Goal: Task Accomplishment & Management: Manage account settings

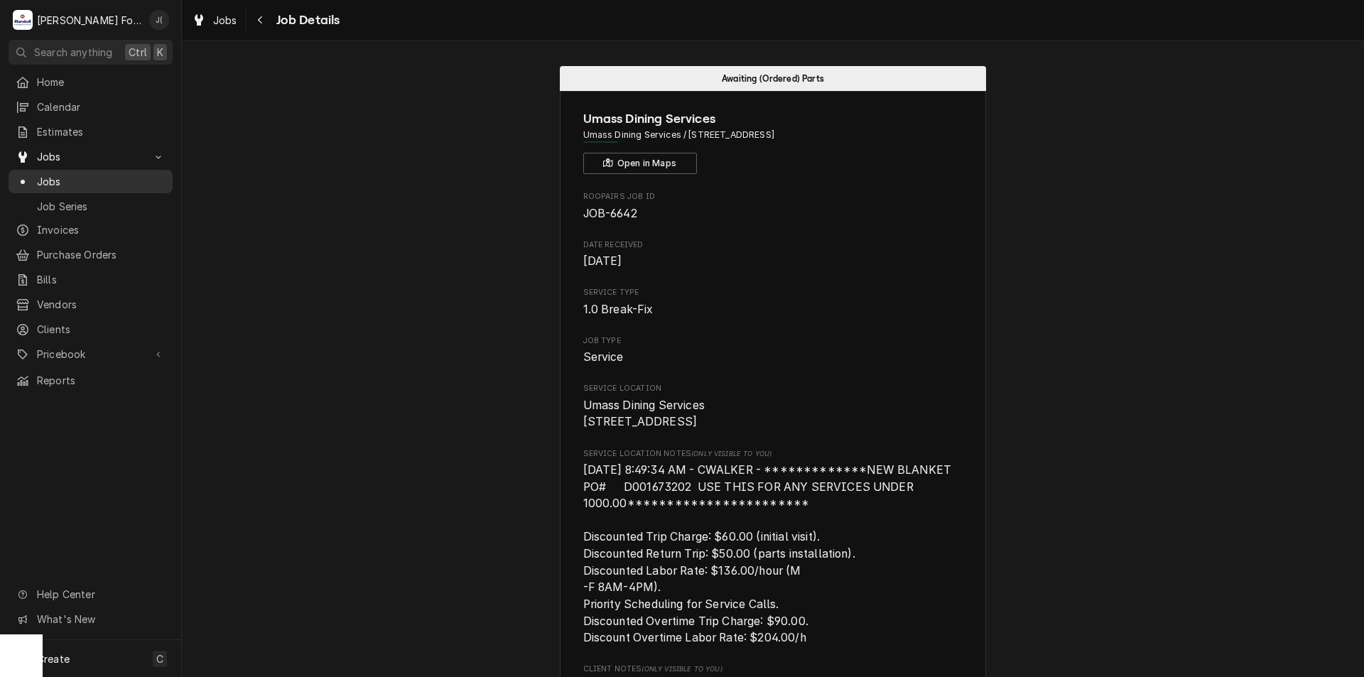
click at [53, 178] on span "Jobs" at bounding box center [101, 181] width 129 height 15
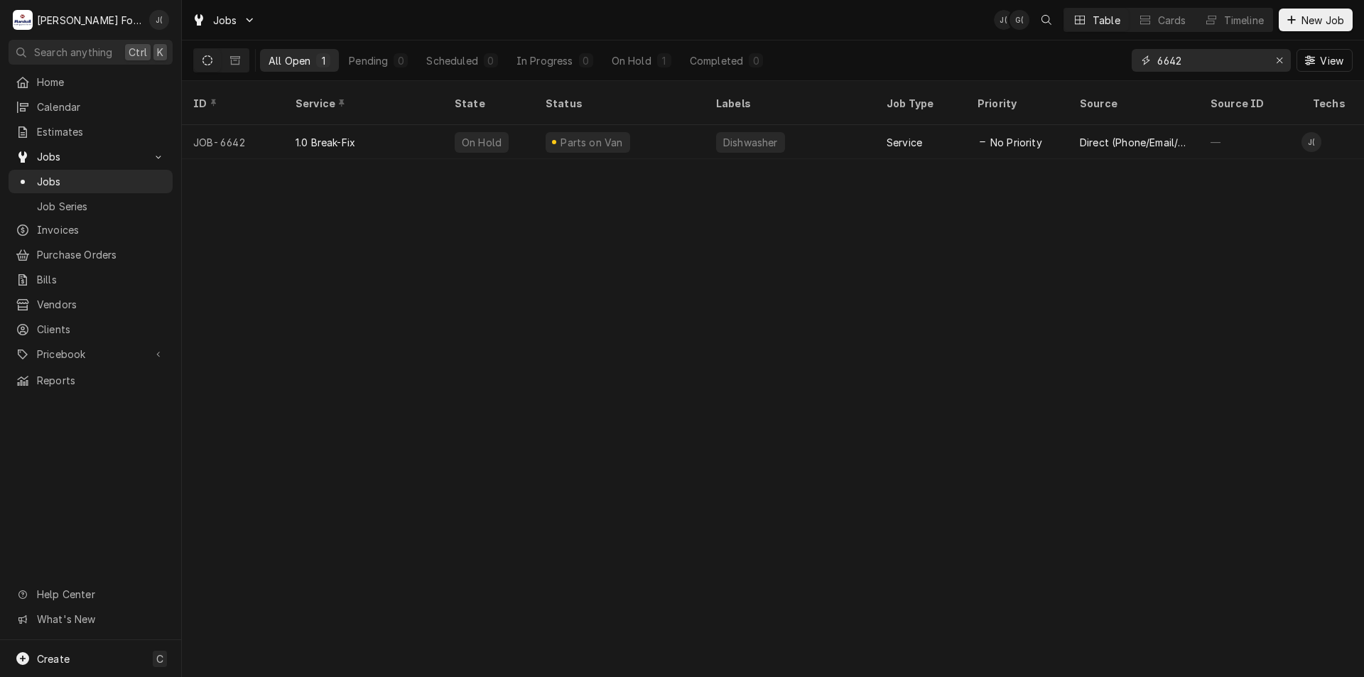
drag, startPoint x: 1202, startPoint y: 57, endPoint x: 1117, endPoint y: 75, distance: 87.1
click at [1117, 75] on div "All Open 1 Pending 0 Scheduled 0 In Progress 0 On Hold 1 Completed 0 6642 View" at bounding box center [772, 60] width 1159 height 40
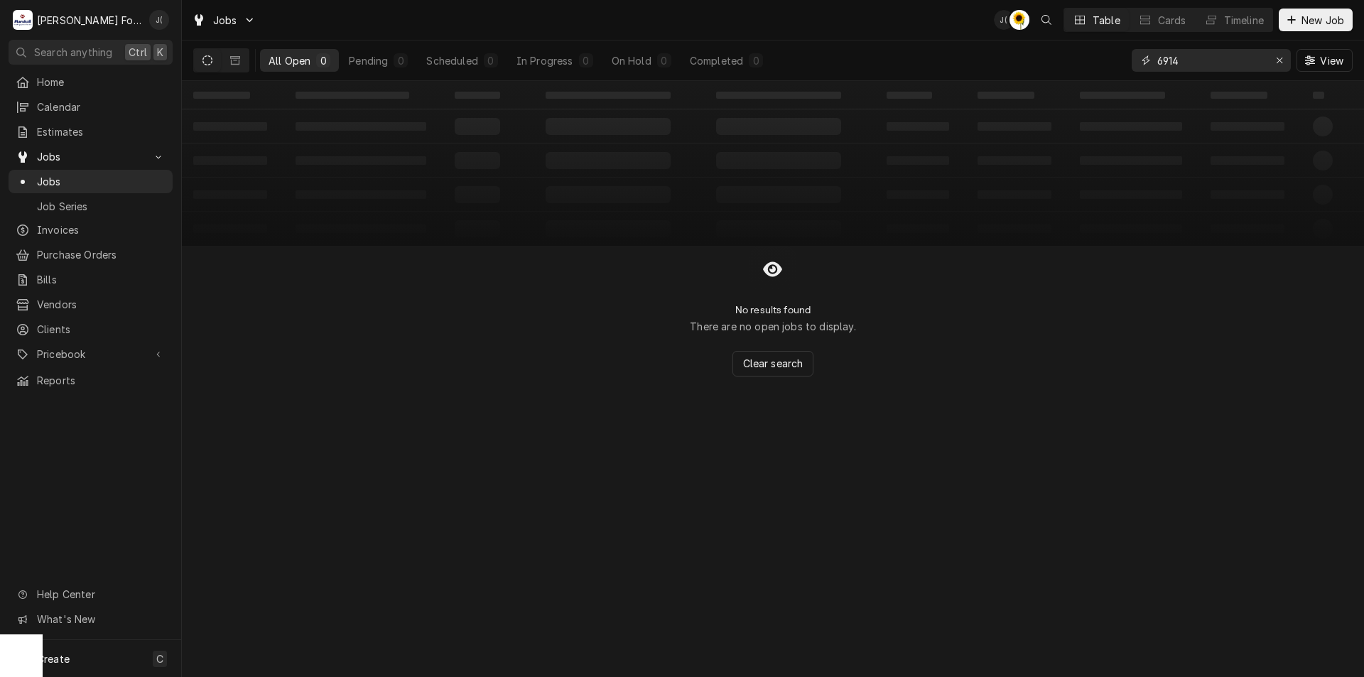
drag, startPoint x: 1194, startPoint y: 61, endPoint x: 1123, endPoint y: 70, distance: 71.5
click at [1122, 75] on div "All Open 0 Pending 0 Scheduled 0 In Progress 0 On Hold 0 Completed 0 6914 View" at bounding box center [772, 60] width 1159 height 40
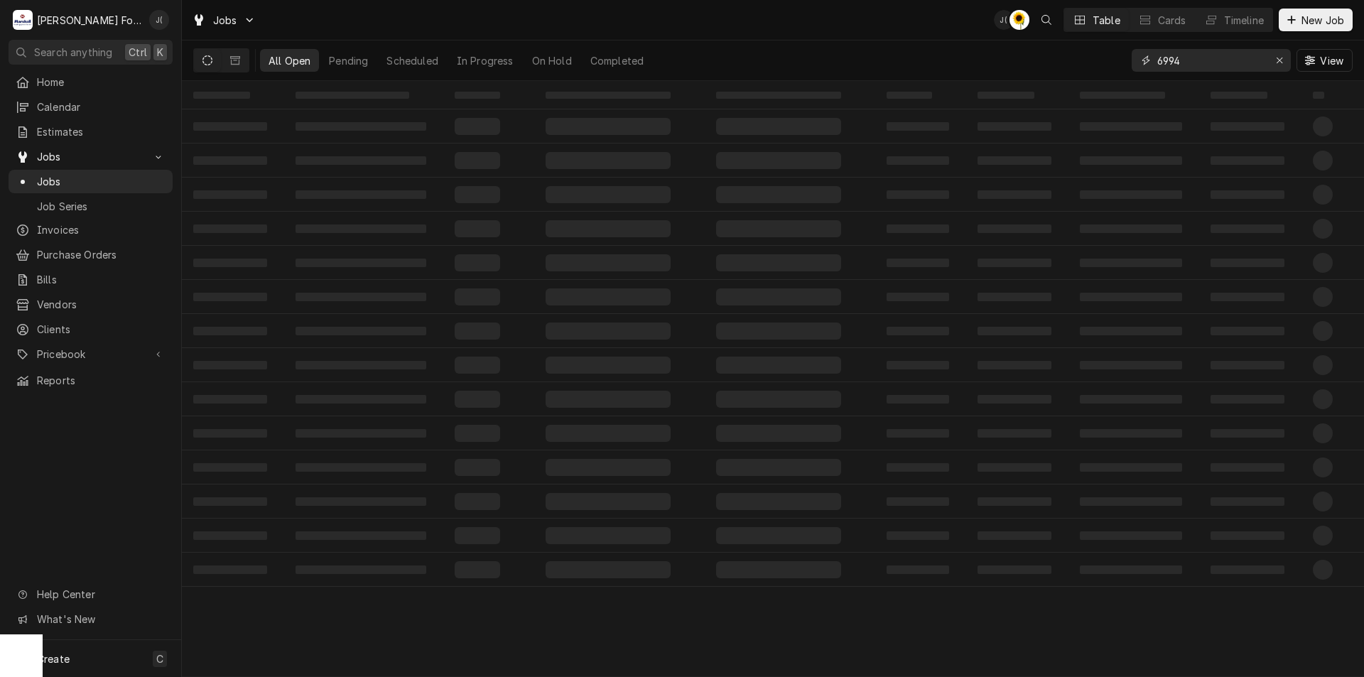
type input "6994"
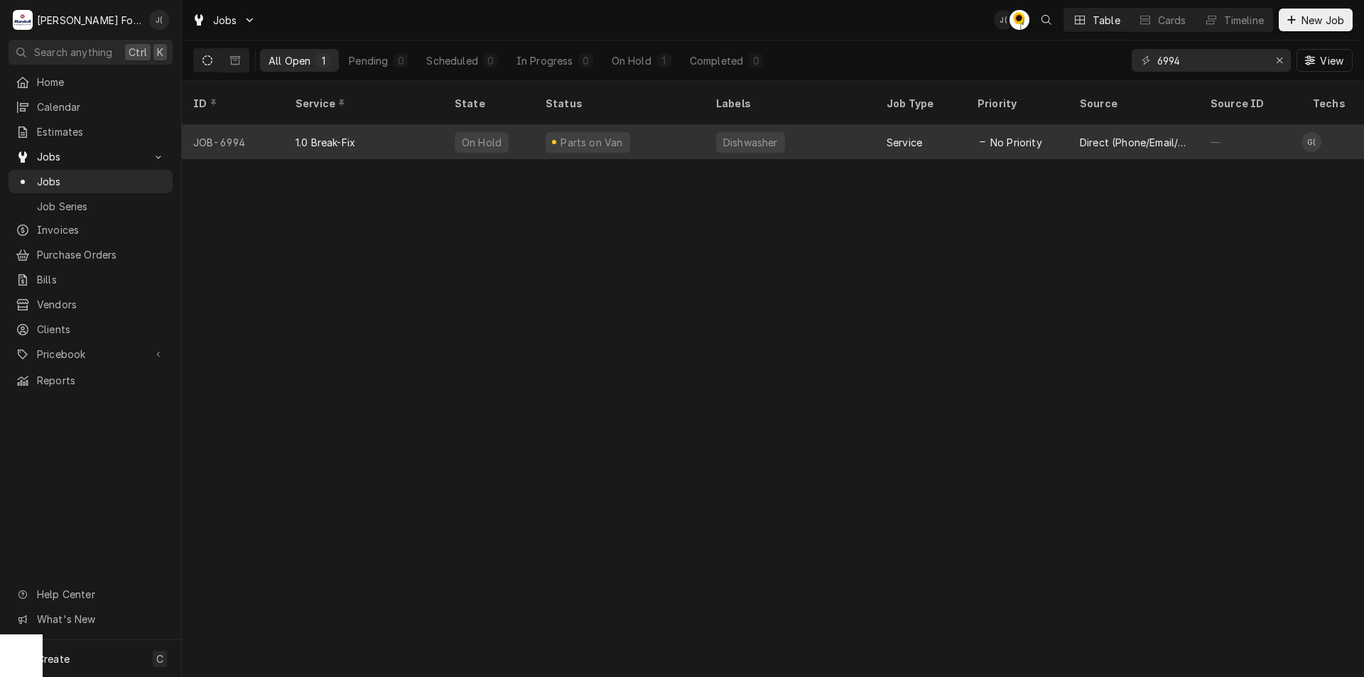
click at [642, 125] on div "Parts on Van" at bounding box center [619, 142] width 170 height 34
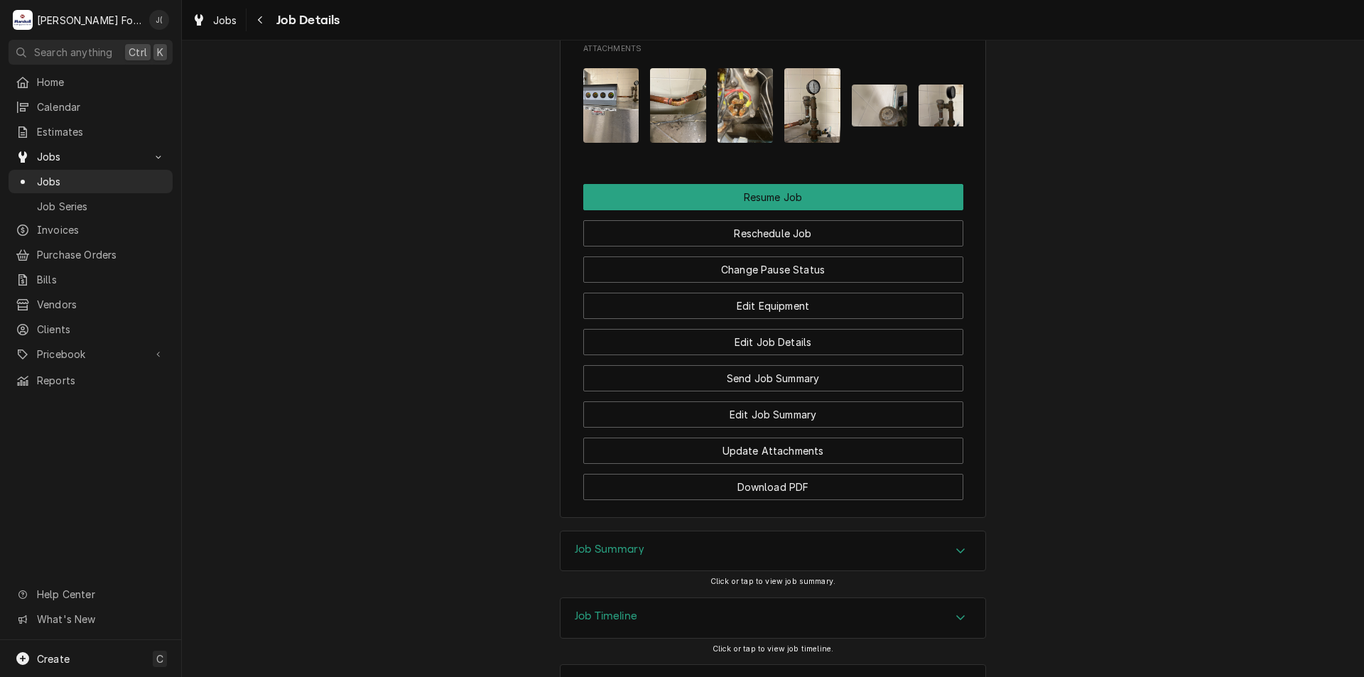
scroll to position [1791, 0]
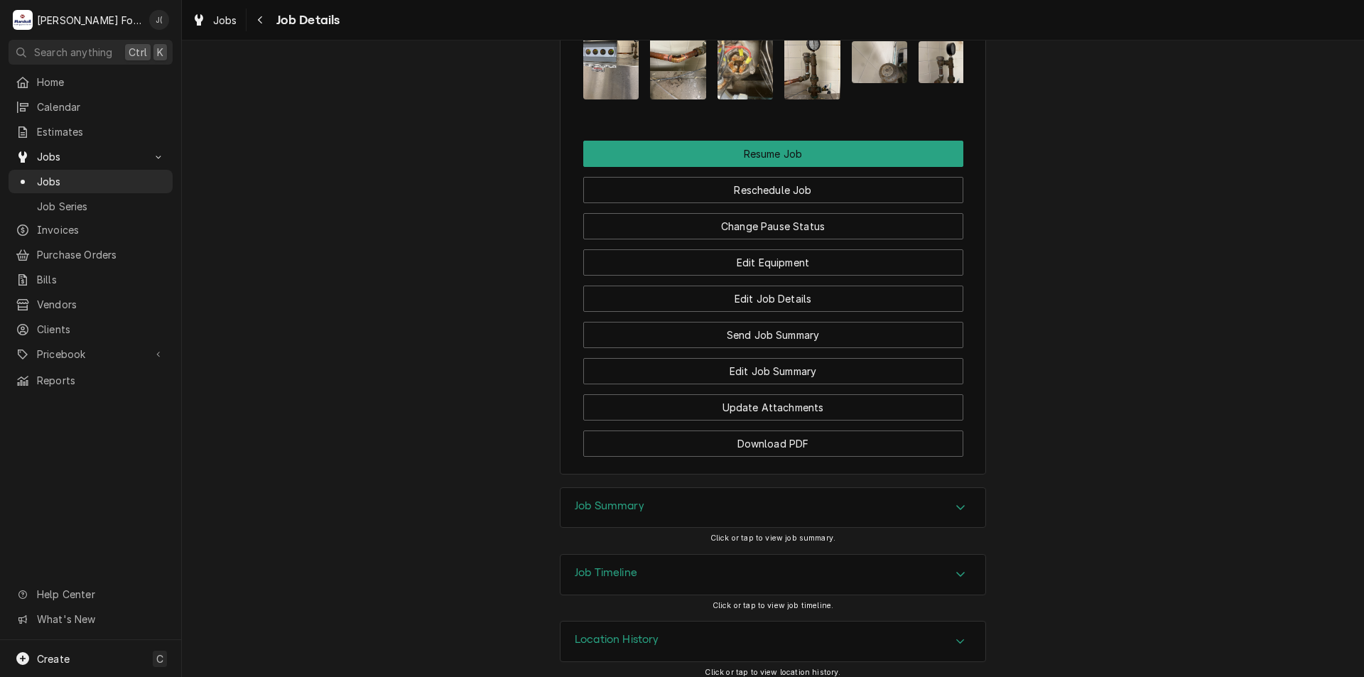
click at [702, 499] on div "Job Summary" at bounding box center [772, 508] width 425 height 40
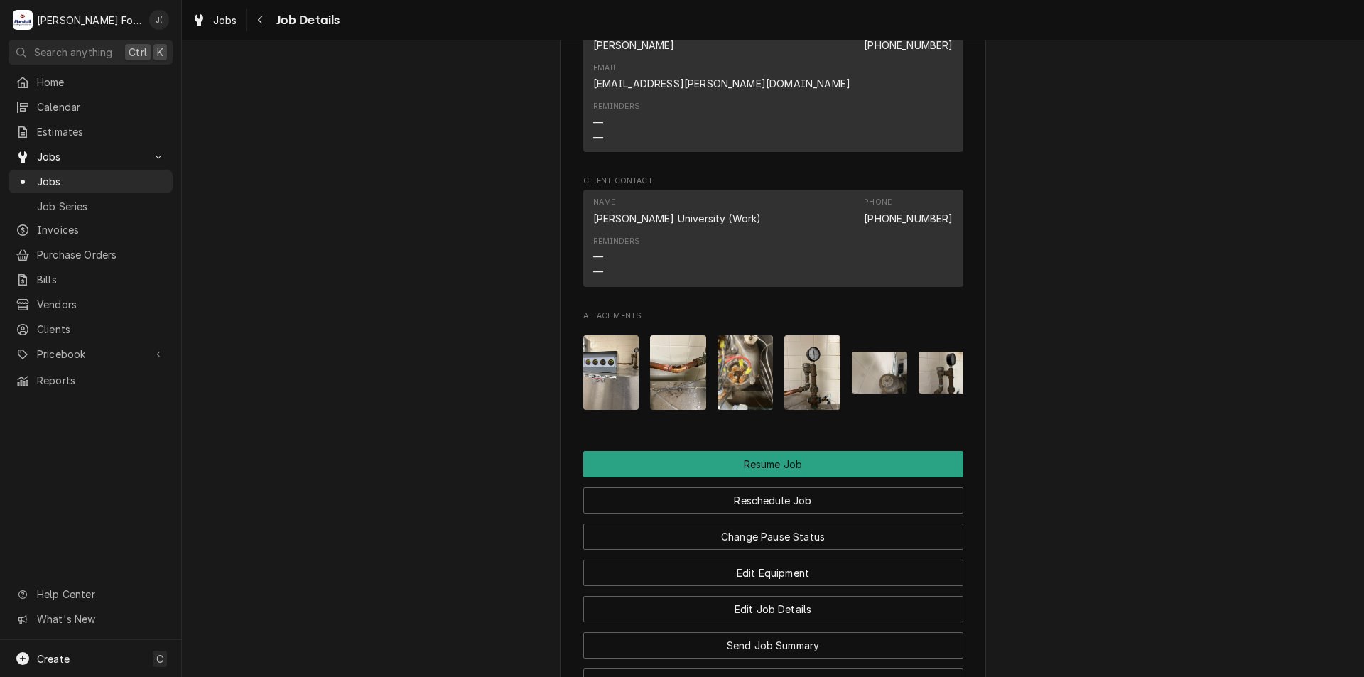
scroll to position [1397, 0]
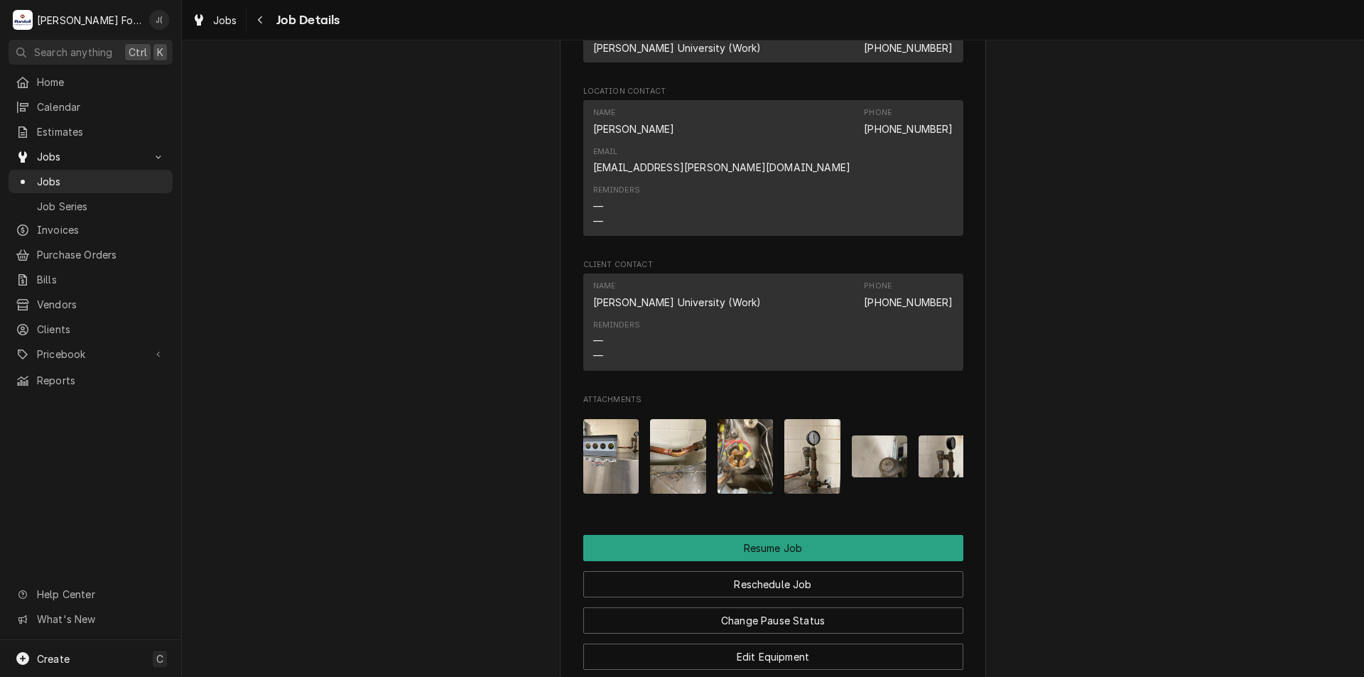
click at [877, 435] on img "Attachments" at bounding box center [880, 456] width 56 height 42
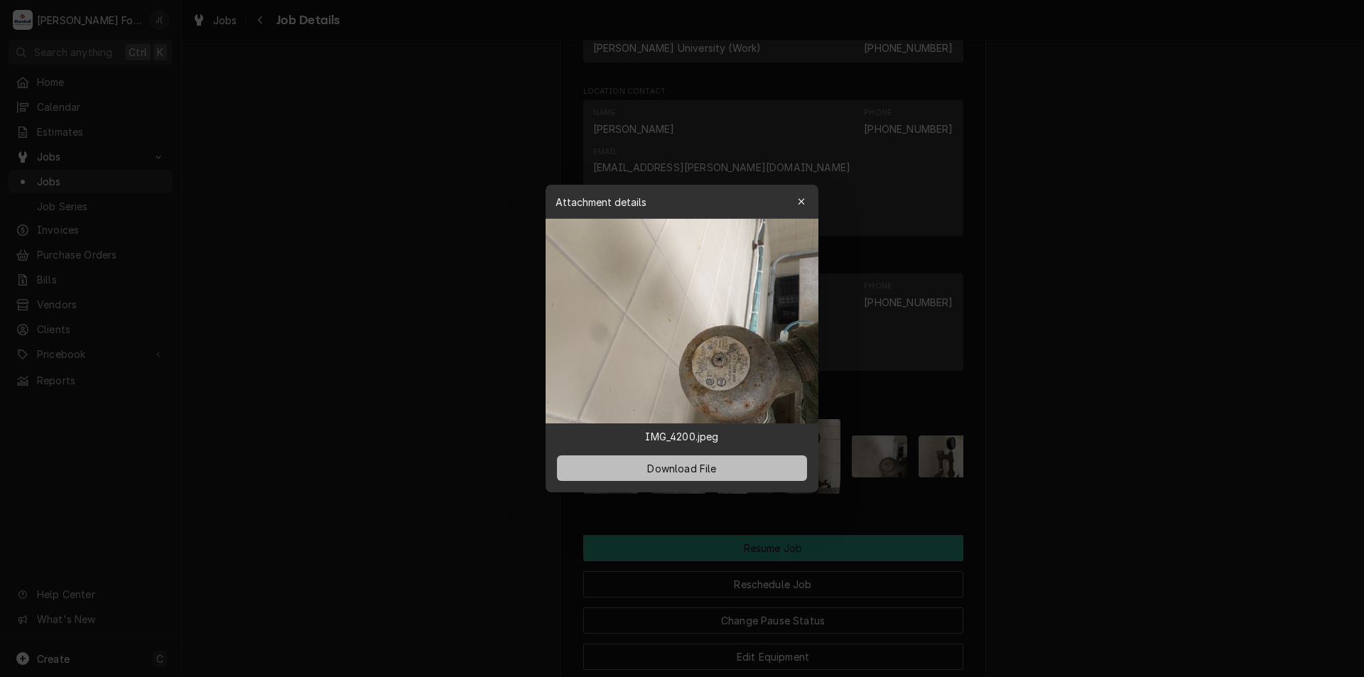
click at [722, 467] on button "Download File" at bounding box center [682, 468] width 250 height 26
drag, startPoint x: 800, startPoint y: 199, endPoint x: 799, endPoint y: 207, distance: 7.9
click at [800, 199] on icon "button" at bounding box center [802, 202] width 8 height 10
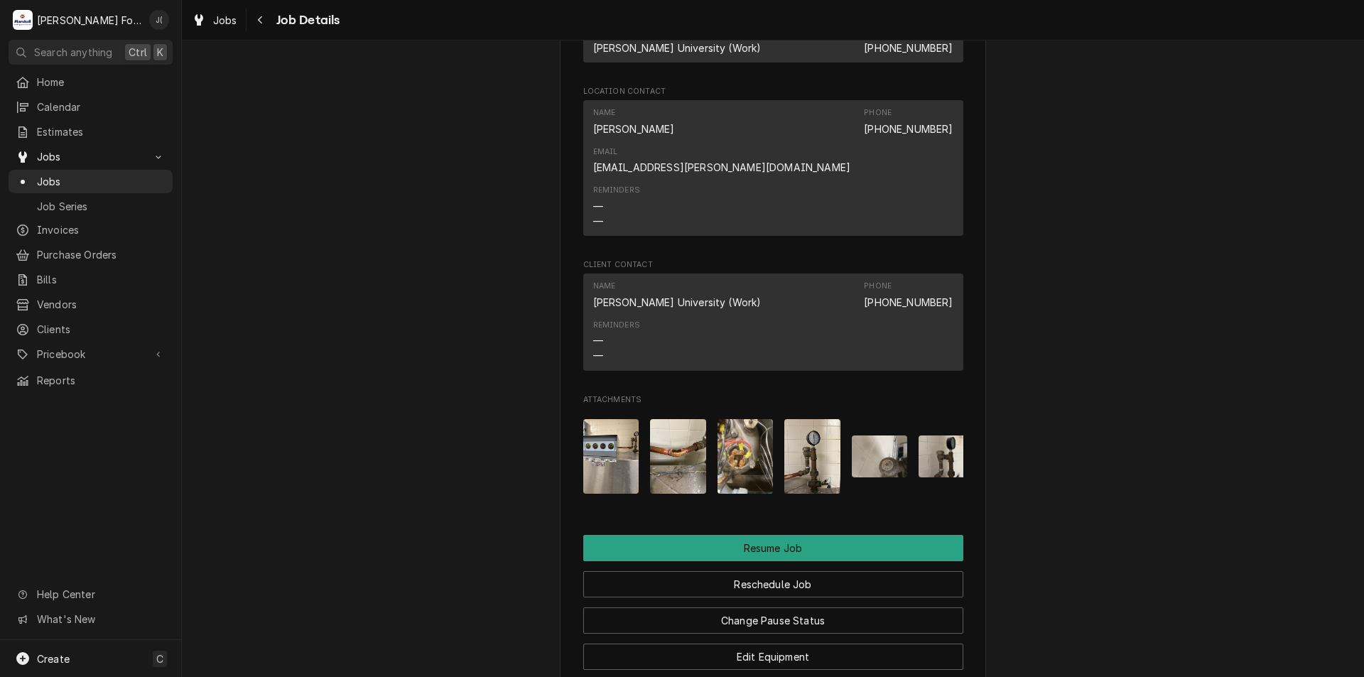
click at [924, 435] on img "Attachments" at bounding box center [946, 456] width 56 height 42
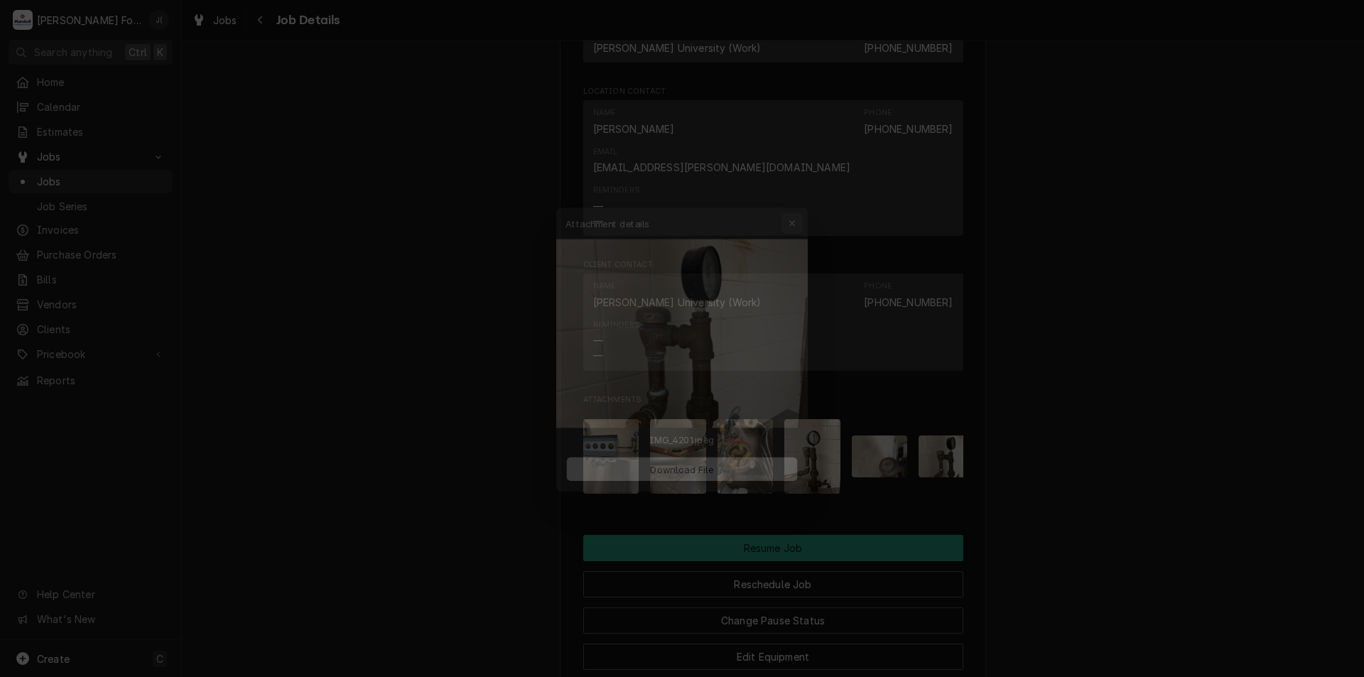
click at [799, 205] on icon "button" at bounding box center [802, 202] width 8 height 10
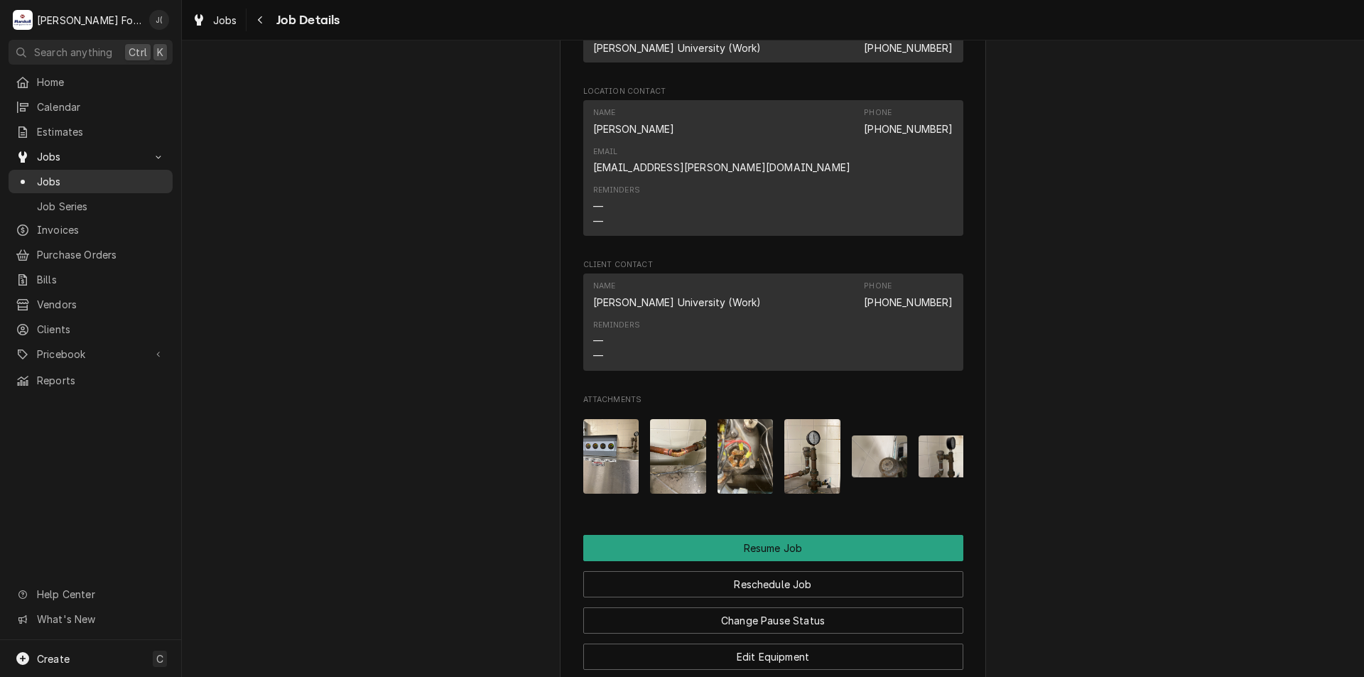
click at [48, 175] on span "Jobs" at bounding box center [101, 181] width 129 height 15
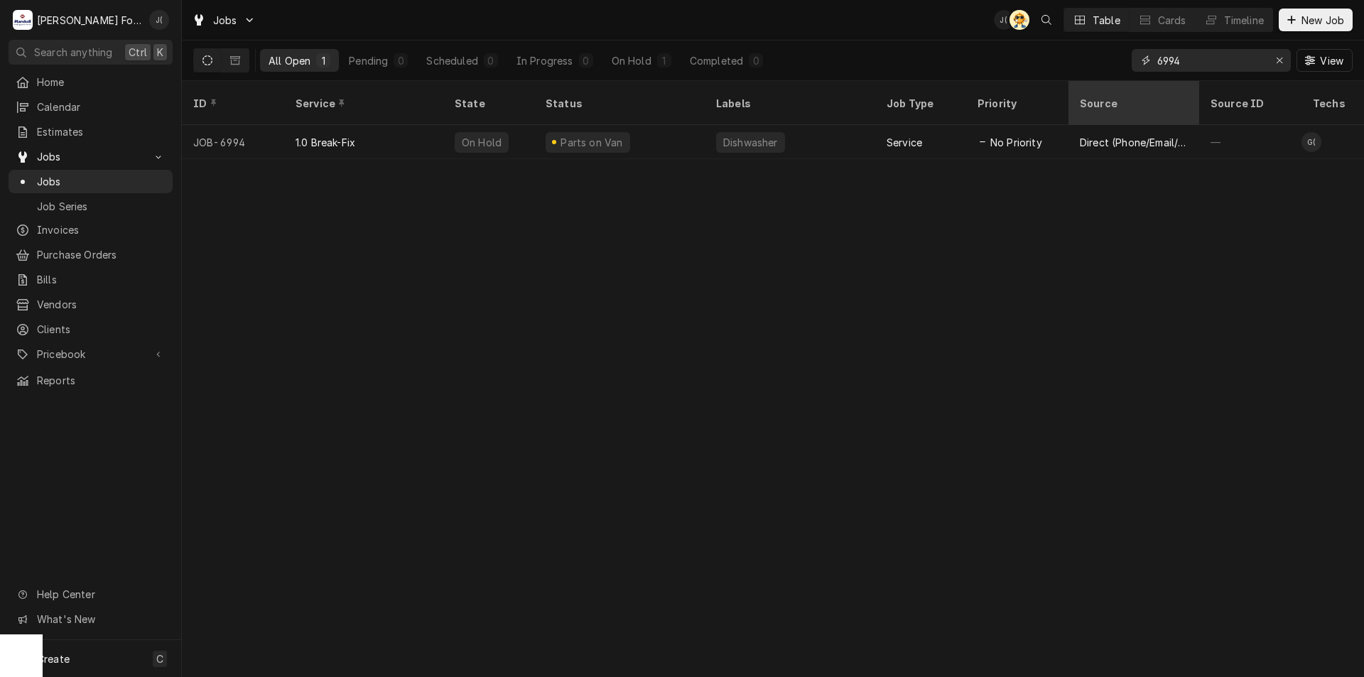
drag, startPoint x: 1197, startPoint y: 58, endPoint x: 1084, endPoint y: 98, distance: 120.0
click at [1090, 96] on div "Jobs J( AT Table Cards Timeline New Job All Open 1 Pending 0 Scheduled 0 In Pro…" at bounding box center [773, 338] width 1182 height 677
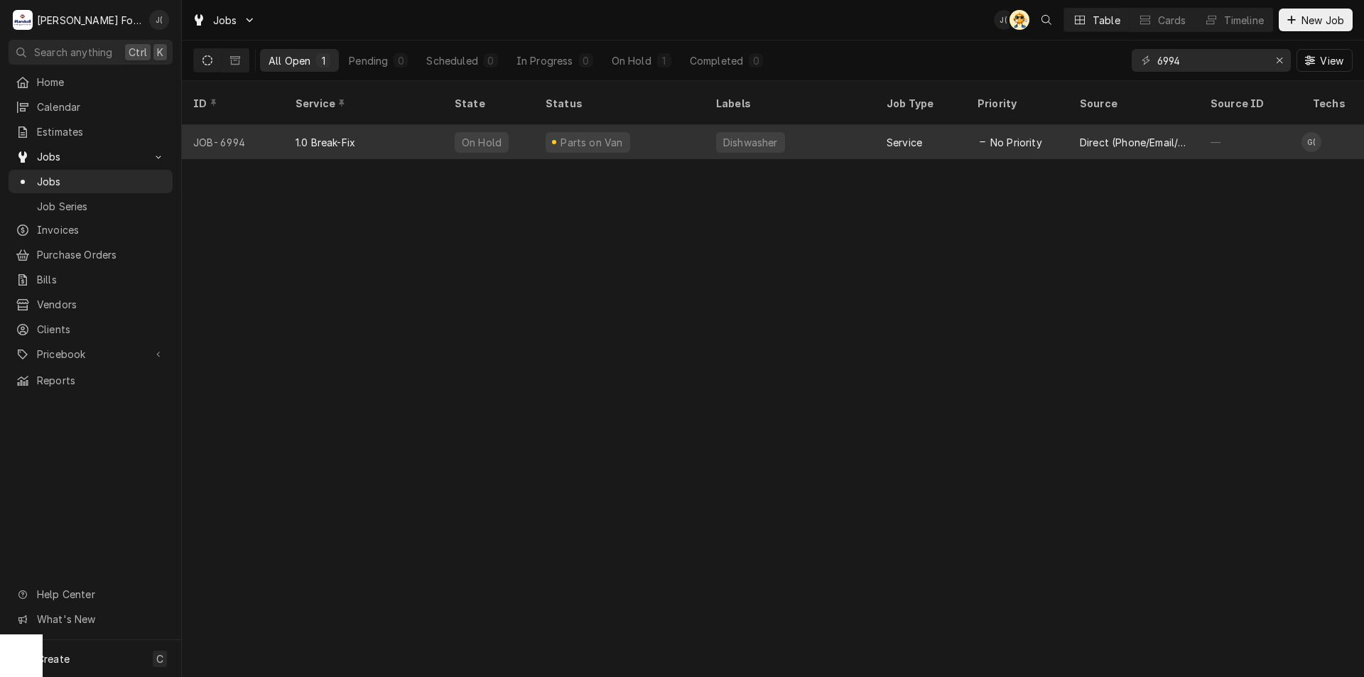
click at [716, 132] on div "Dishwasher" at bounding box center [750, 142] width 69 height 21
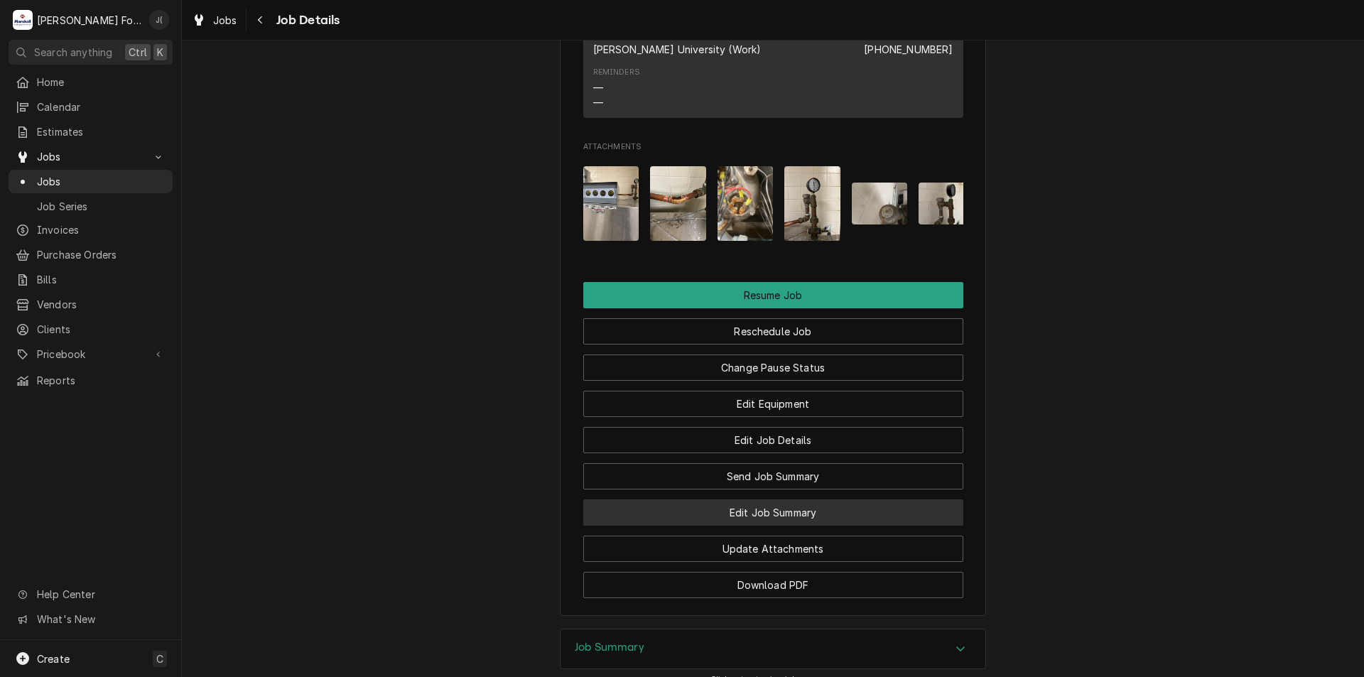
scroll to position [1649, 0]
click at [756, 504] on button "Edit Job Summary" at bounding box center [773, 513] width 380 height 26
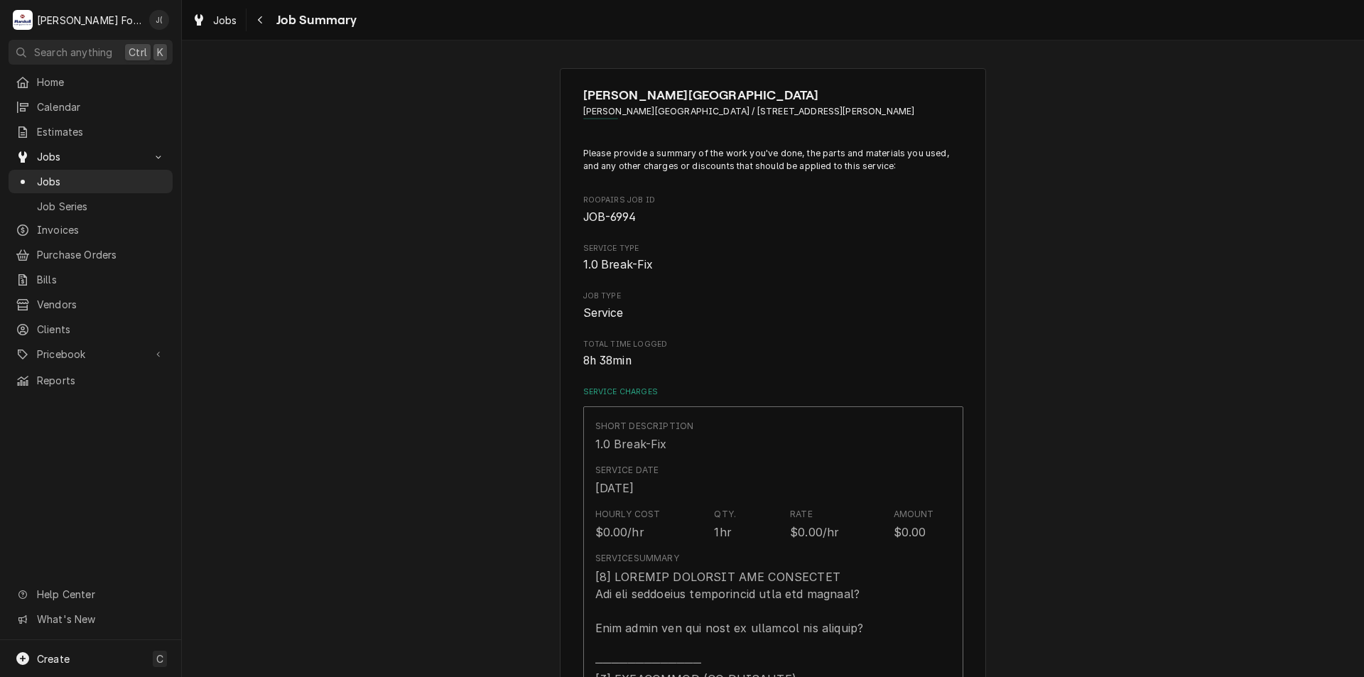
type textarea "x"
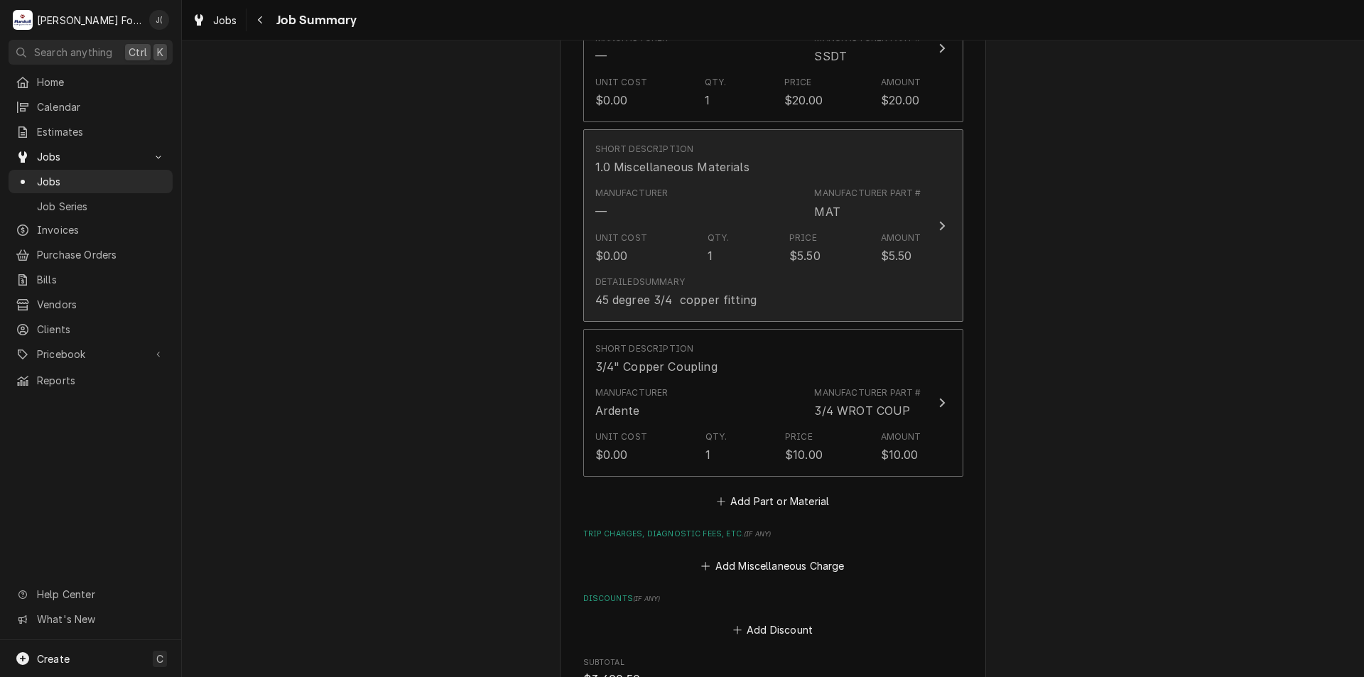
scroll to position [3054, 0]
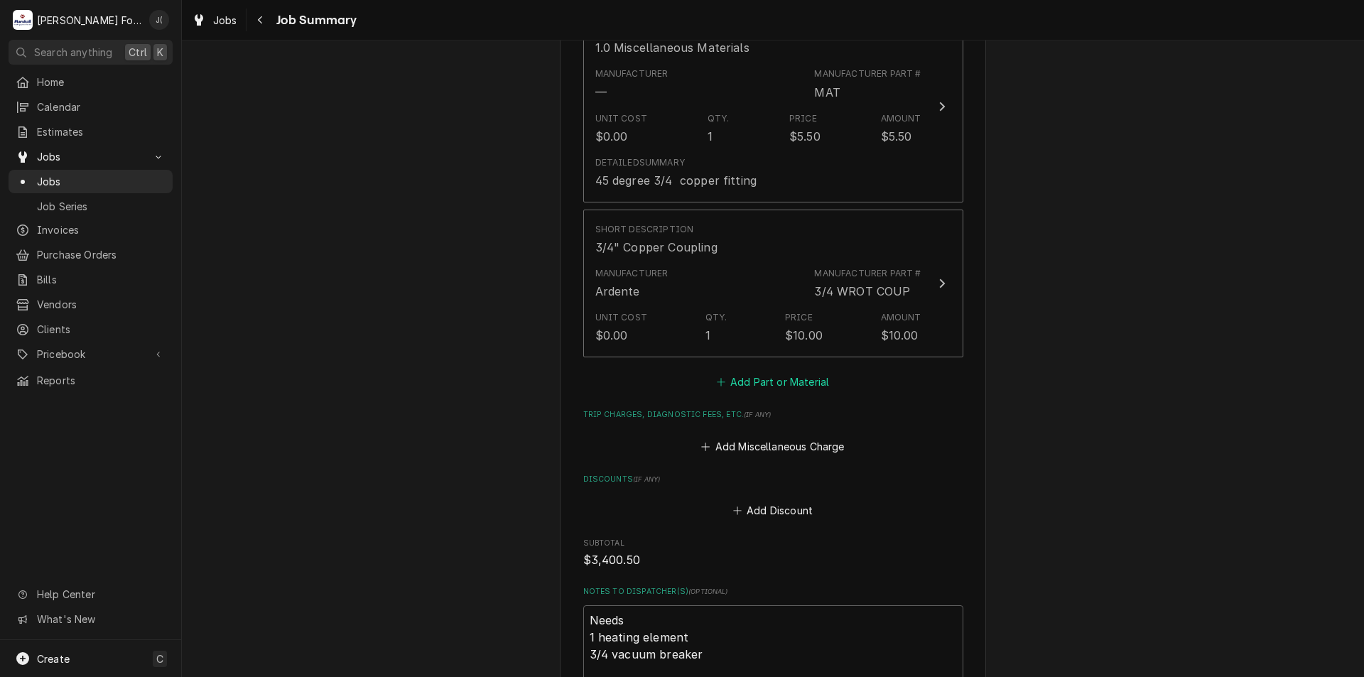
click at [756, 372] on button "Add Part or Material" at bounding box center [772, 382] width 117 height 20
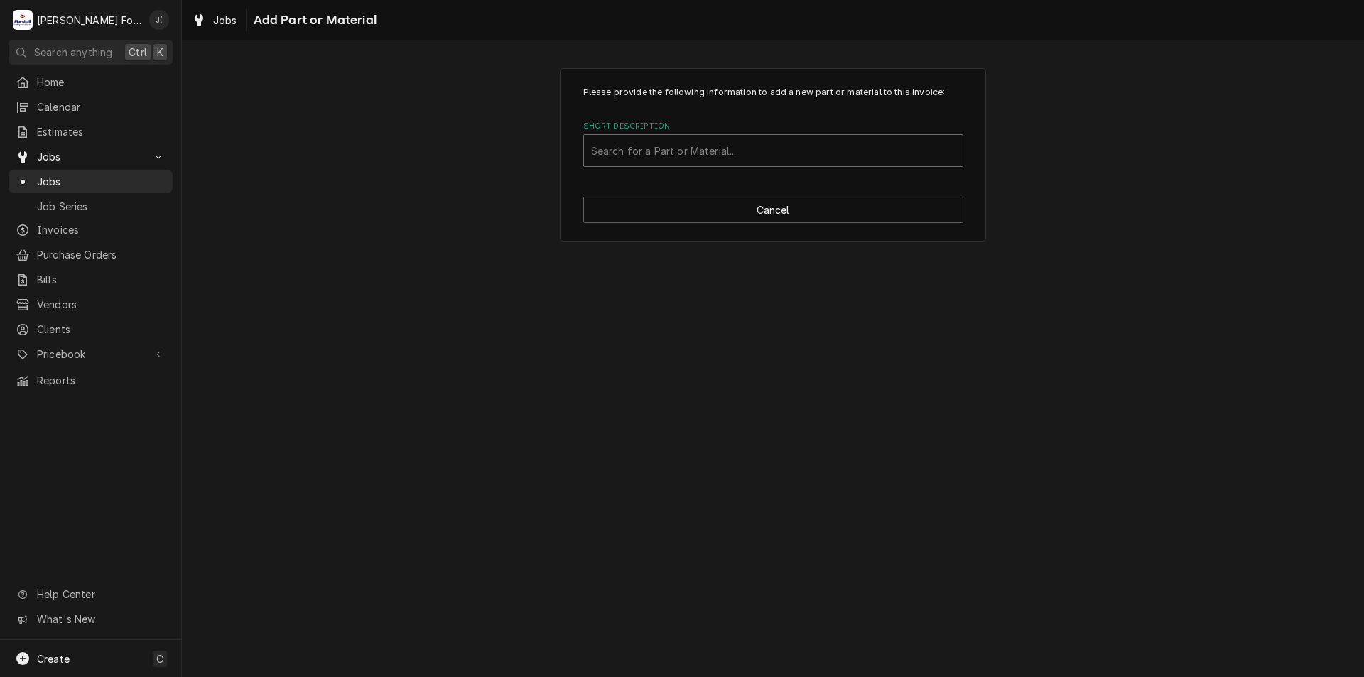
click at [777, 148] on div "Short Description" at bounding box center [773, 151] width 364 height 26
type input "200EF-1034"
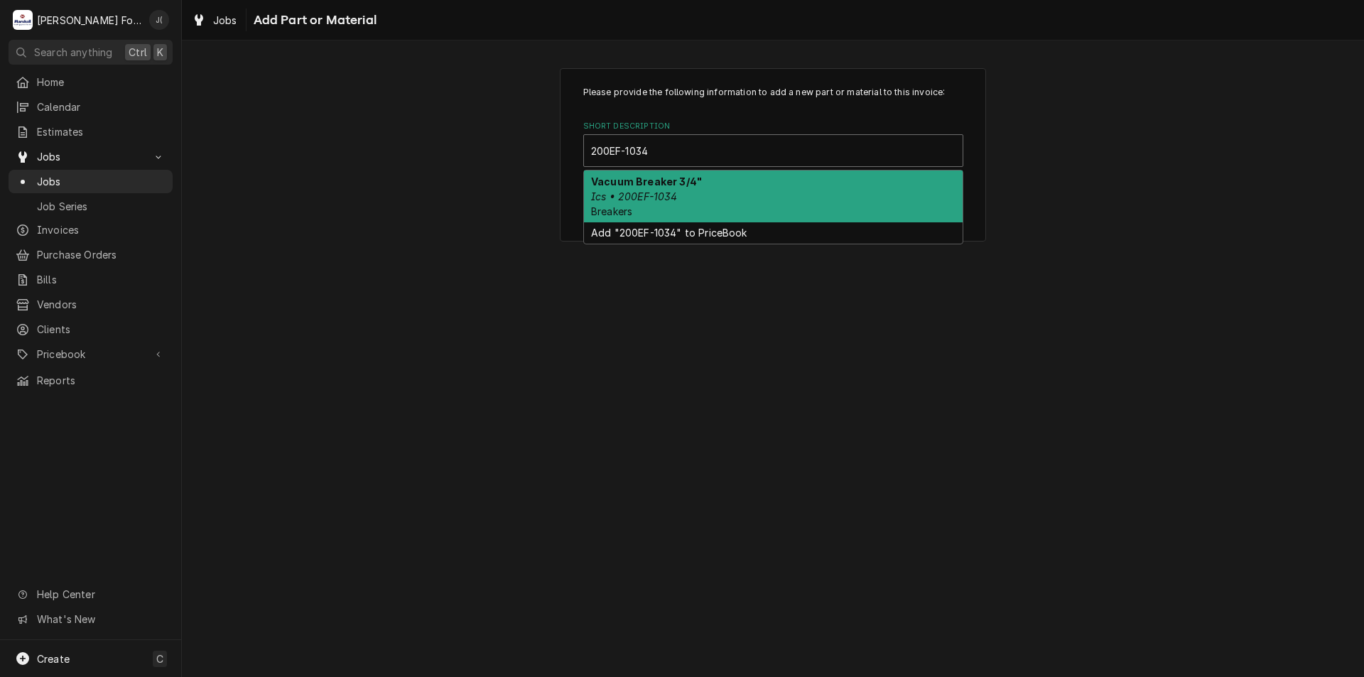
click at [697, 201] on div "Vacuum Breaker 3/4" Ics • 200EF-1034 Breakers" at bounding box center [773, 196] width 379 height 52
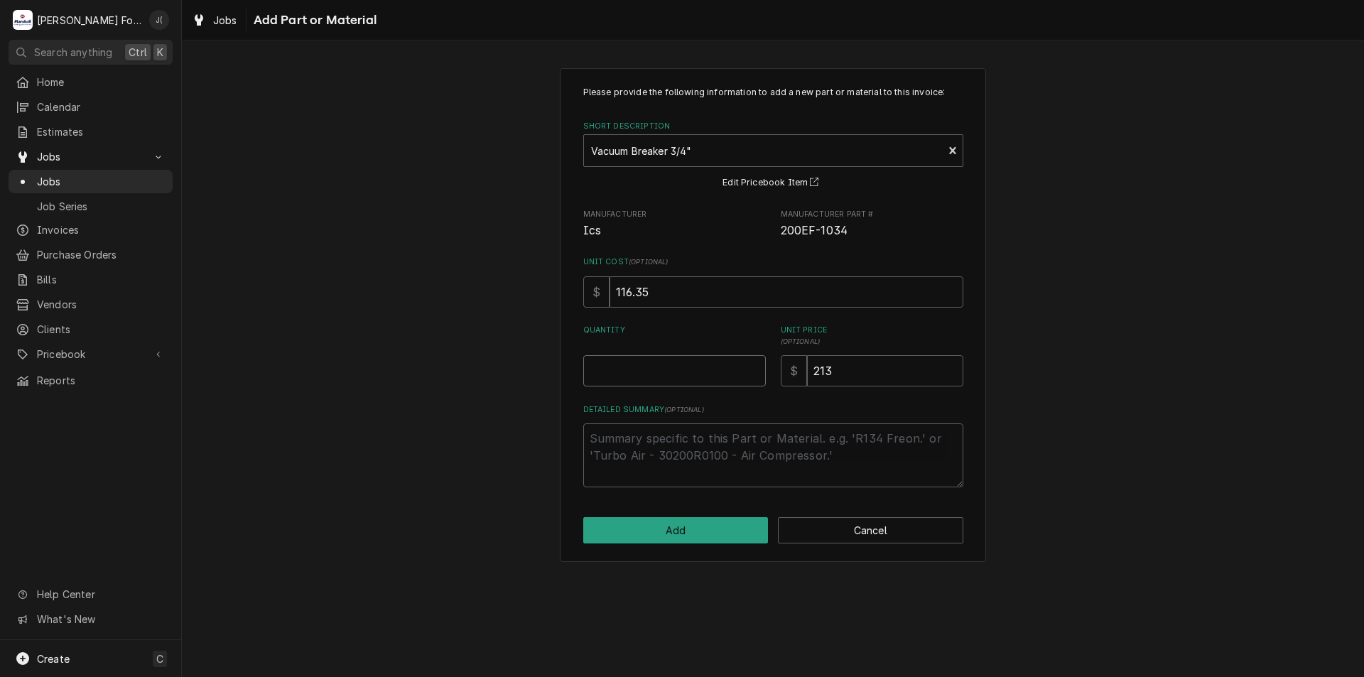
type textarea "x"
type input "0.5"
click at [751, 366] on input "0.5" at bounding box center [674, 370] width 183 height 31
type textarea "x"
type input "1"
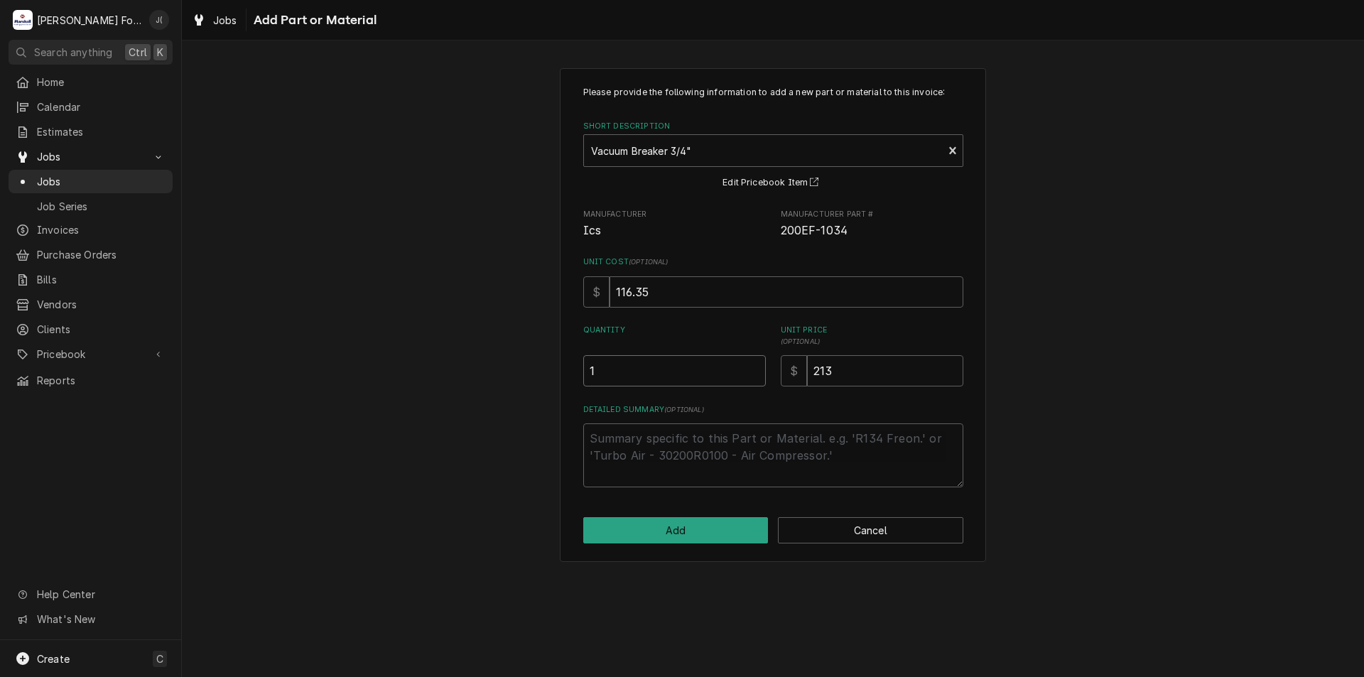
click at [751, 366] on input "1" at bounding box center [674, 370] width 183 height 31
drag, startPoint x: 837, startPoint y: 366, endPoint x: 784, endPoint y: 395, distance: 60.4
click at [784, 395] on div "Please provide the following information to add a new part or material to this …" at bounding box center [773, 286] width 380 height 401
type textarea "x"
type input "7"
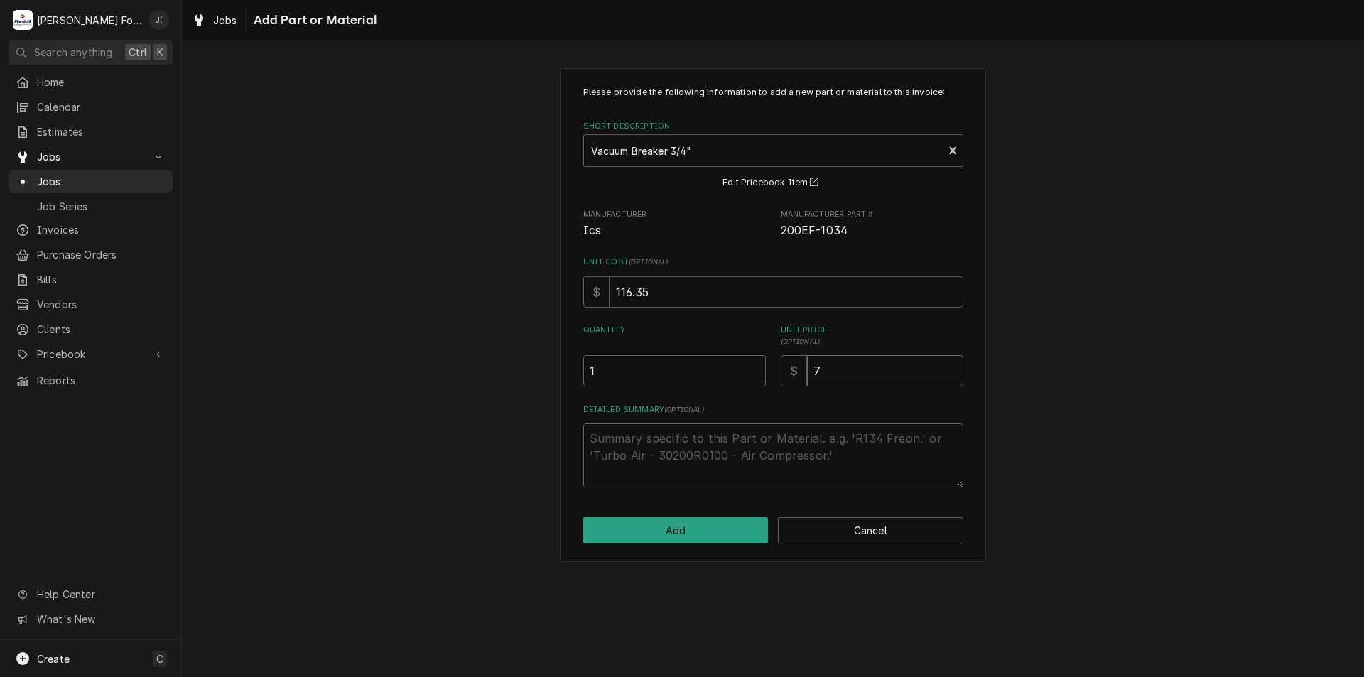
type textarea "x"
type input "8"
type textarea "x"
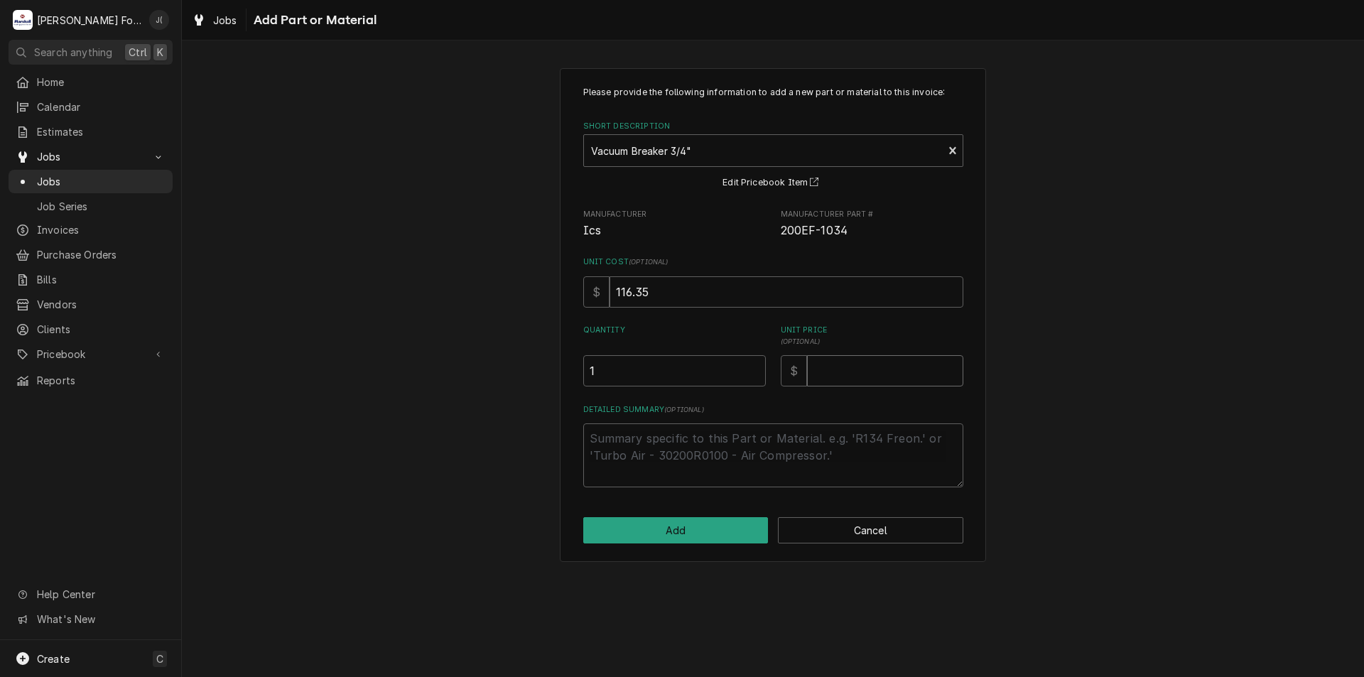
type input "9"
type textarea "x"
type input "97"
click at [703, 535] on button "Add" at bounding box center [675, 530] width 185 height 26
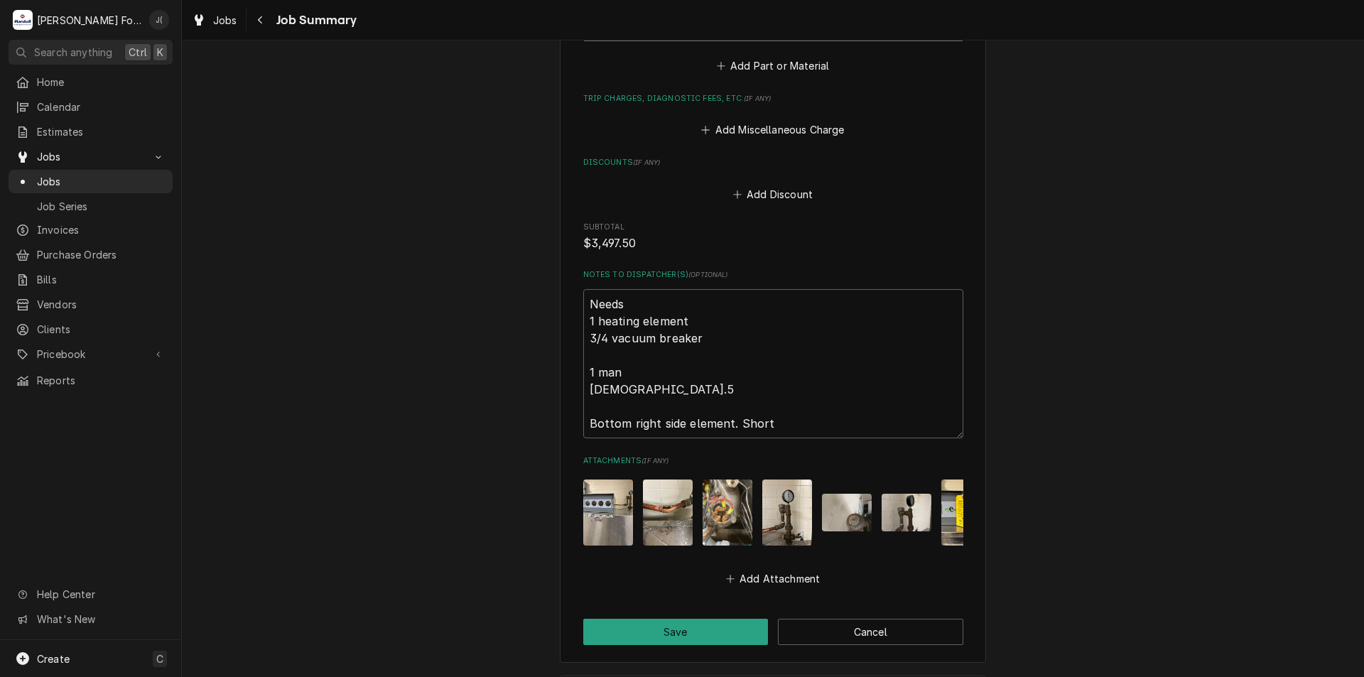
scroll to position [3567, 0]
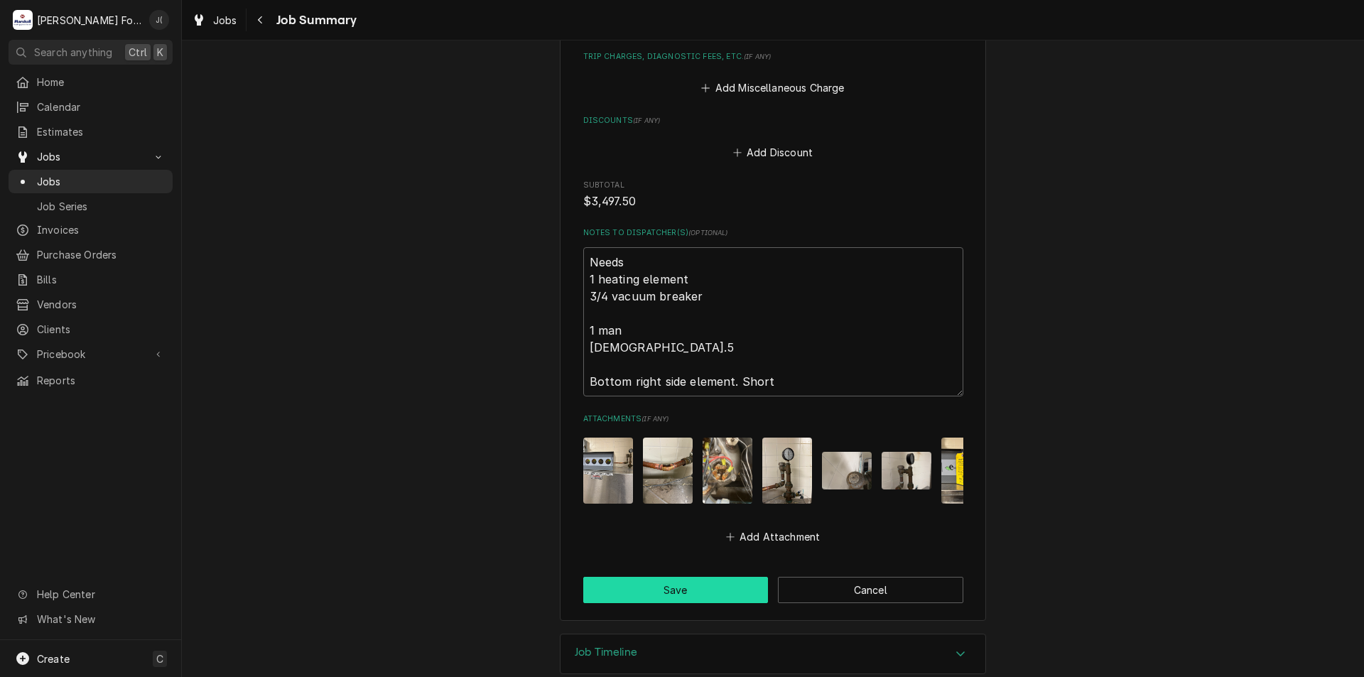
click at [712, 577] on button "Save" at bounding box center [675, 590] width 185 height 26
type textarea "x"
